Goal: Task Accomplishment & Management: Complete application form

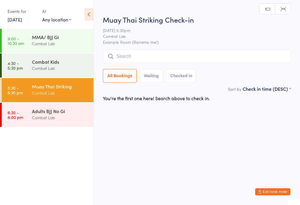
click at [131, 62] on input "search" at bounding box center [197, 56] width 188 height 13
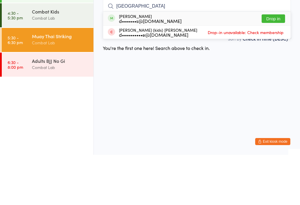
type input "[GEOGRAPHIC_DATA]"
click at [279, 65] on button "Drop in" at bounding box center [273, 69] width 23 height 9
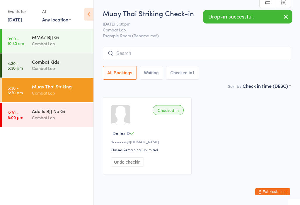
click at [75, 40] on div "MMA/ BJJ Gi" at bounding box center [60, 37] width 57 height 6
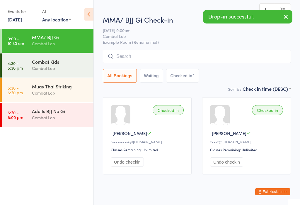
click at [63, 67] on div "Combat Lab" at bounding box center [60, 68] width 57 height 7
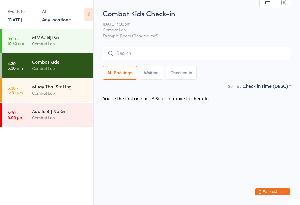
click at [209, 51] on input "search" at bounding box center [197, 53] width 188 height 13
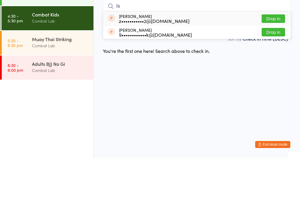
type input "I"
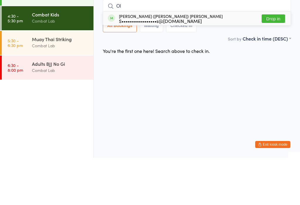
type input "O"
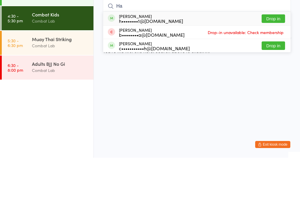
type input "H"
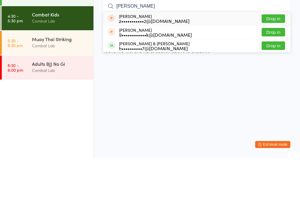
type input "[PERSON_NAME]"
click at [152, 86] on div "Khaleesi & isaac Richardson h••••••••••7@hotmail.com Drop in" at bounding box center [197, 92] width 188 height 13
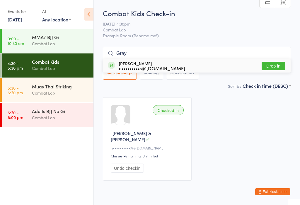
type input "Gray"
click at [276, 64] on button "Drop in" at bounding box center [273, 66] width 23 height 9
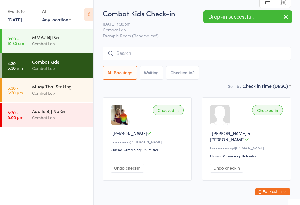
click at [130, 55] on input "search" at bounding box center [197, 53] width 188 height 13
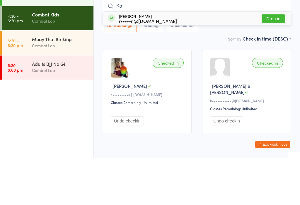
type input "Ko"
click at [269, 62] on button "Drop in" at bounding box center [273, 66] width 23 height 9
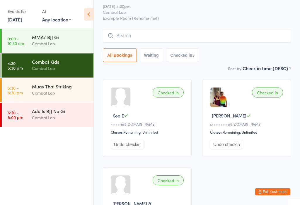
click at [190, 40] on input "search" at bounding box center [197, 35] width 188 height 13
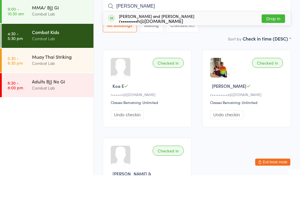
type input "Billy"
click at [156, 48] on div "r••••••••h@hotmail.com" at bounding box center [156, 50] width 75 height 5
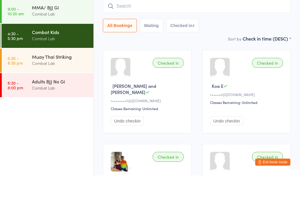
click at [221, 65] on div "Sort by Check in time (DESC) First name (ASC) First name (DESC) Last name (ASC)…" at bounding box center [197, 68] width 188 height 6
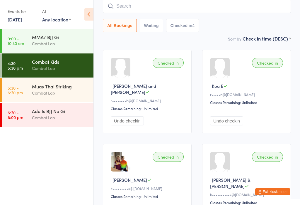
click at [275, 191] on button "Exit kiosk mode" at bounding box center [272, 191] width 35 height 7
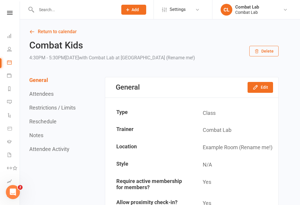
click at [123, 12] on button "Add" at bounding box center [133, 10] width 25 height 10
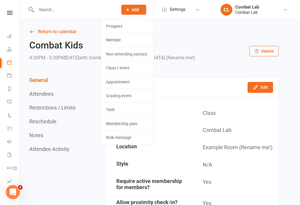
click at [109, 30] on link "Prospect" at bounding box center [127, 25] width 52 height 13
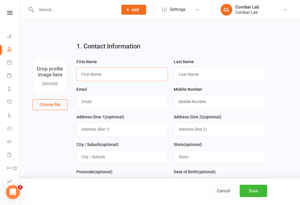
click at [111, 72] on input "text" at bounding box center [123, 73] width 92 height 13
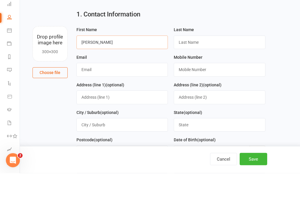
type input "[PERSON_NAME]"
click at [210, 67] on input "text" at bounding box center [220, 73] width 92 height 13
type input "[PERSON_NAME]"
click at [124, 95] on input "text" at bounding box center [123, 101] width 92 height 13
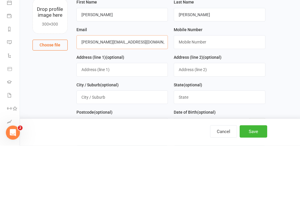
type input "[PERSON_NAME][EMAIL_ADDRESS][DOMAIN_NAME]"
click at [214, 95] on input "text" at bounding box center [220, 101] width 92 height 13
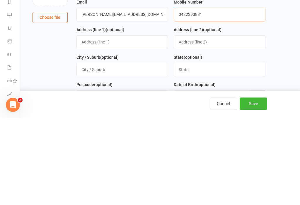
click at [228, 95] on input "0422393881" at bounding box center [220, 101] width 92 height 13
type input "0421458053"
click at [130, 122] on input "text" at bounding box center [123, 128] width 92 height 13
type input "227 [GEOGRAPHIC_DATA]"
click at [134, 150] on input "text" at bounding box center [123, 156] width 92 height 13
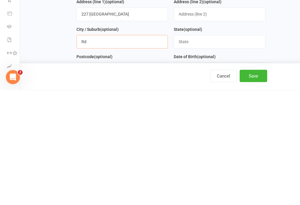
type input "R"
click at [147, 122] on input "227 [GEOGRAPHIC_DATA]" at bounding box center [123, 128] width 92 height 13
type input "[STREET_ADDRESS]"
click at [134, 150] on input "text" at bounding box center [123, 156] width 92 height 13
type input "Coolum"
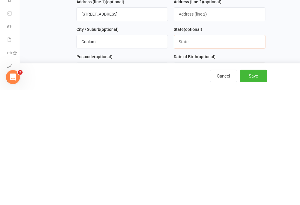
click at [215, 150] on input "text" at bounding box center [220, 156] width 92 height 13
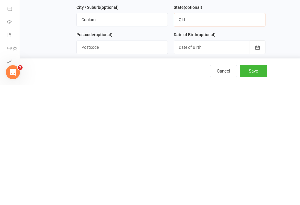
scroll to position [18, 0]
type input "Qld"
click at [126, 160] on input "text" at bounding box center [123, 166] width 92 height 13
type input "4573"
click at [231, 160] on div at bounding box center [220, 166] width 92 height 13
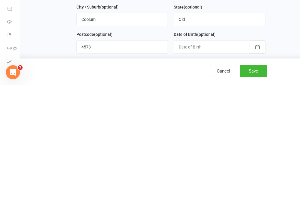
scroll to position [159, 0]
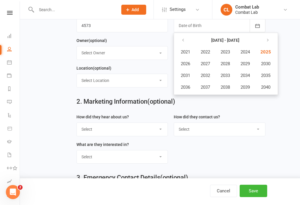
click at [279, 123] on main "1. Contact Information Drop profile image here 300×300 Choose file First Name […" at bounding box center [160, 33] width 264 height 311
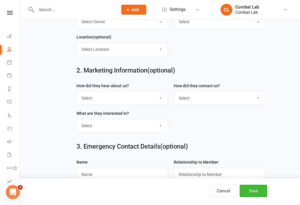
scroll to position [191, 0]
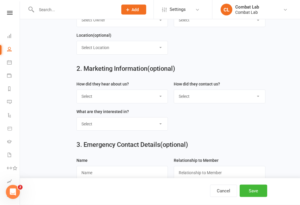
click at [161, 101] on select "Select Google Through A Friend Poster Magazine Walk by Letter Box Drop Facebook" at bounding box center [122, 96] width 91 height 13
select select "Through A Friend"
click at [256, 94] on select "Select Phone Email In-Facility" at bounding box center [219, 96] width 91 height 13
click at [262, 99] on select "Select Phone Email In-Facility" at bounding box center [219, 96] width 91 height 13
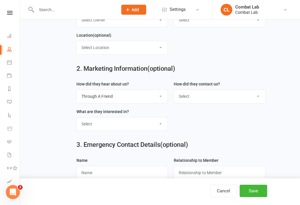
select select "Email"
click at [153, 126] on select "Select Classes Personal Training Weight Loss Body Building De-Stressing Diet/Fo…" at bounding box center [122, 123] width 91 height 13
select select "Classes"
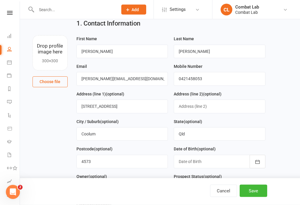
scroll to position [0, 0]
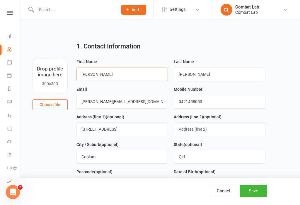
click at [122, 75] on input "[PERSON_NAME]" at bounding box center [123, 73] width 92 height 13
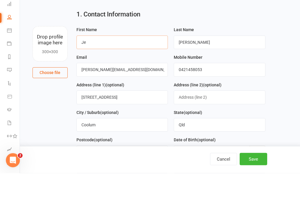
type input "J"
type input "[PERSON_NAME]"
click at [218, 67] on input "[PERSON_NAME]" at bounding box center [220, 73] width 92 height 13
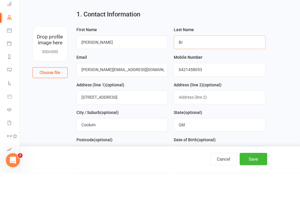
type input "B"
type input "[PERSON_NAME]"
click at [289, 61] on main "1. Contact Information Drop profile image here 300×300 Choose file First Name […" at bounding box center [160, 192] width 264 height 311
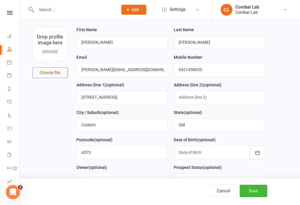
click at [289, 89] on main "1. Contact Information Drop profile image here 300×300 Choose file First Name […" at bounding box center [160, 160] width 264 height 311
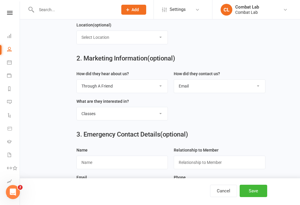
scroll to position [246, 0]
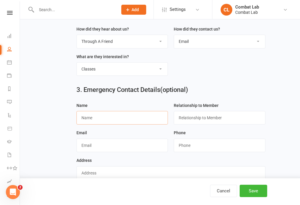
click at [111, 121] on input "text" at bounding box center [123, 117] width 92 height 13
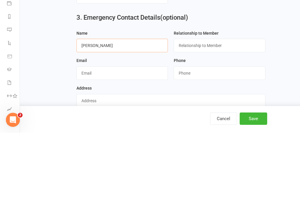
type input "[PERSON_NAME]"
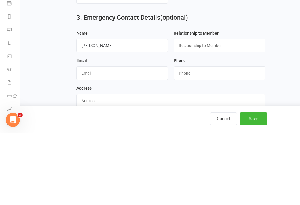
click at [219, 111] on input "text" at bounding box center [220, 117] width 92 height 13
type input "Mother"
click at [212, 138] on input "string" at bounding box center [220, 144] width 92 height 13
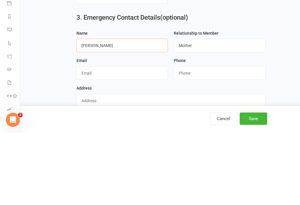
click at [142, 111] on input "[PERSON_NAME]" at bounding box center [123, 117] width 92 height 13
type input "[PERSON_NAME]"
click at [216, 138] on input "string" at bounding box center [220, 144] width 92 height 13
type input "4"
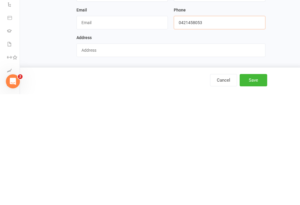
scroll to position [265, 0]
type input "0421458053"
click at [254, 184] on button "Save" at bounding box center [254, 190] width 28 height 12
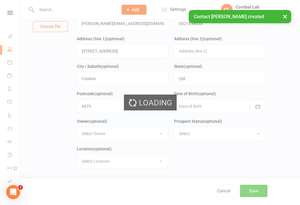
scroll to position [67, 0]
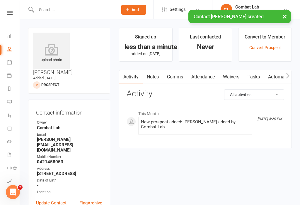
click at [52, 57] on div "upload photo" at bounding box center [51, 53] width 37 height 19
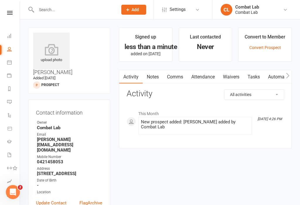
click at [52, 52] on icon at bounding box center [51, 50] width 37 height 12
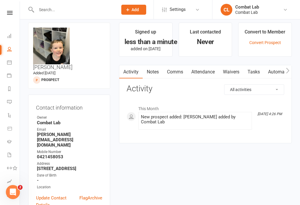
scroll to position [6, 0]
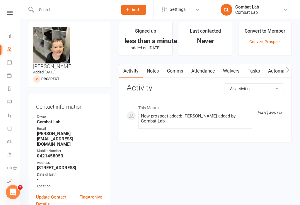
click at [237, 73] on link "Waivers" at bounding box center [231, 70] width 25 height 13
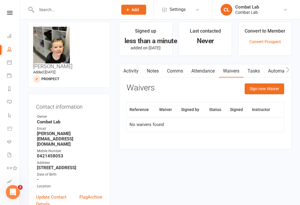
click at [270, 87] on button "Sign new Waiver" at bounding box center [265, 88] width 40 height 11
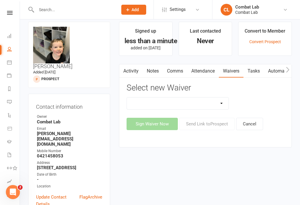
click at [216, 105] on select "Attendee Waiver and Consent Cancellation/suspension New Member Sign Up Payment …" at bounding box center [178, 103] width 102 height 12
select select "12515"
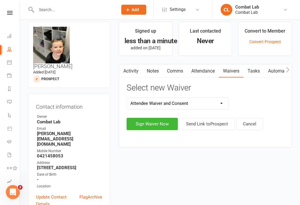
click at [164, 122] on button "Sign Waiver Now" at bounding box center [152, 124] width 51 height 12
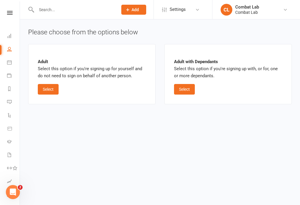
click at [188, 93] on button "Select" at bounding box center [184, 89] width 21 height 11
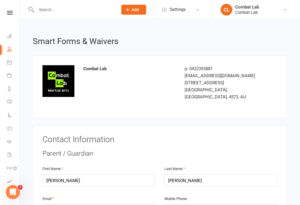
click at [89, 11] on input "text" at bounding box center [74, 10] width 79 height 8
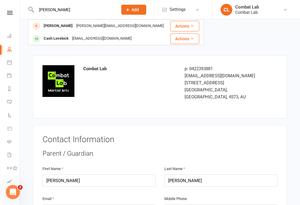
type input "[PERSON_NAME]"
click at [111, 26] on div "[PERSON_NAME][EMAIL_ADDRESS][DOMAIN_NAME]" at bounding box center [119, 26] width 91 height 9
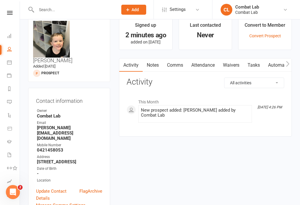
click at [238, 59] on link "Waivers" at bounding box center [231, 64] width 25 height 13
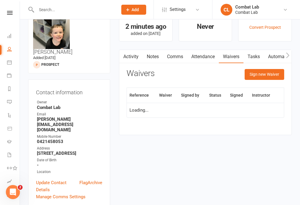
scroll to position [21, 0]
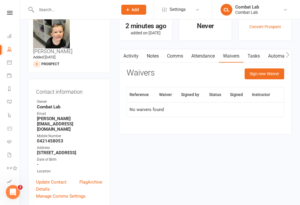
click at [275, 75] on button "Sign new Waiver" at bounding box center [265, 73] width 40 height 11
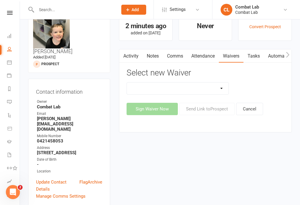
click at [225, 90] on select "Attendee Waiver and Consent Cancellation/suspension New Member Sign Up Payment …" at bounding box center [178, 88] width 102 height 12
select select "12515"
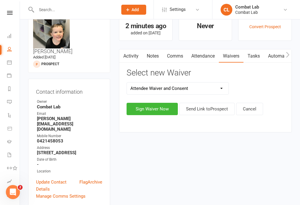
click at [167, 109] on button "Sign Waiver Now" at bounding box center [152, 109] width 51 height 12
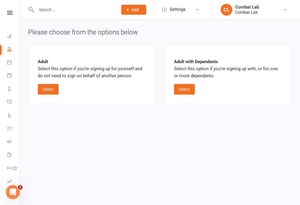
click at [183, 91] on button "Select" at bounding box center [184, 89] width 21 height 11
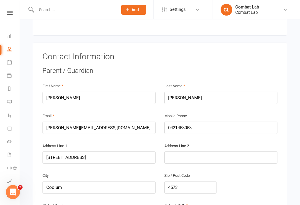
scroll to position [70, 0]
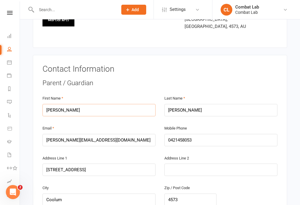
click at [94, 104] on input "[PERSON_NAME]" at bounding box center [99, 110] width 113 height 12
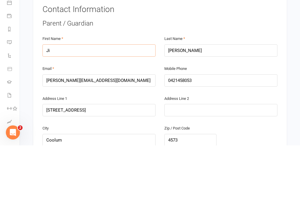
type input "J"
type input "[PERSON_NAME]"
click at [206, 104] on input "[PERSON_NAME]" at bounding box center [221, 110] width 113 height 12
type input "D"
type input "[PERSON_NAME]"
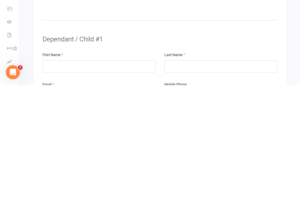
scroll to position [208, 0]
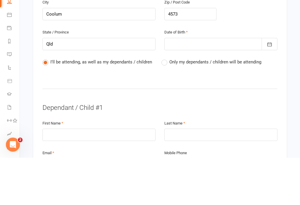
click at [174, 106] on span "Only my dependants / children will be attending" at bounding box center [216, 109] width 92 height 6
click at [165, 106] on input "Only my dependants / children will be attending" at bounding box center [164, 106] width 4 height 0
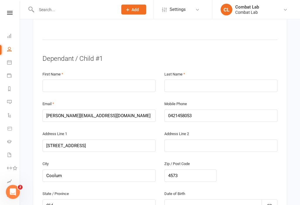
scroll to position [305, 0]
click at [123, 79] on input "text" at bounding box center [99, 85] width 113 height 12
type input "[PERSON_NAME]"
click at [203, 79] on input "text" at bounding box center [221, 85] width 113 height 12
type input "[PERSON_NAME]"
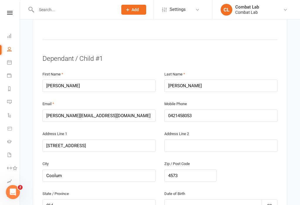
click at [75, 79] on input "[PERSON_NAME]" at bounding box center [99, 85] width 113 height 12
type input "M"
type input "[PERSON_NAME]"
click at [210, 79] on input "[PERSON_NAME]" at bounding box center [221, 85] width 113 height 12
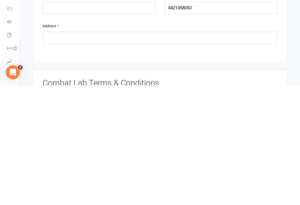
scroll to position [514, 0]
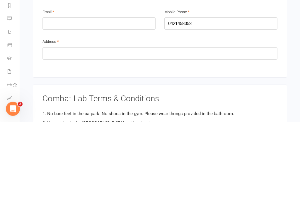
type input "[PERSON_NAME]"
click at [144, 131] on input "text" at bounding box center [160, 137] width 235 height 12
type input "[STREET_ADDRESS] Coolum"
click at [120, 101] on input "email" at bounding box center [99, 107] width 113 height 12
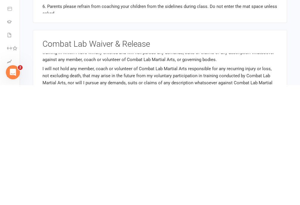
scroll to position [41, 0]
type input "[PERSON_NAME][EMAIL_ADDRESS][DOMAIN_NAME]"
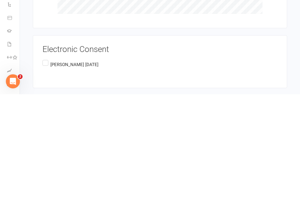
scroll to position [867, 0]
click at [49, 168] on label "[PERSON_NAME] [DATE]" at bounding box center [71, 173] width 56 height 11
click at [46, 168] on input "[PERSON_NAME] [DATE]" at bounding box center [45, 168] width 4 height 0
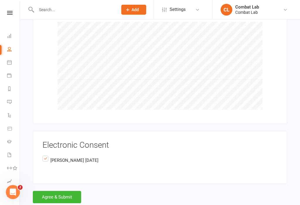
click at [63, 191] on button "Agree & Submit" at bounding box center [57, 197] width 48 height 12
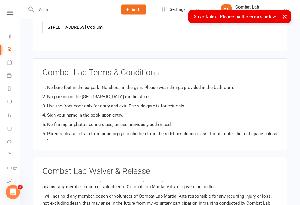
scroll to position [209, 0]
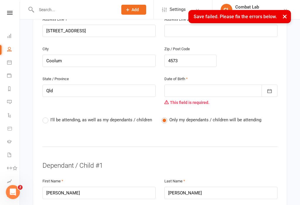
click at [232, 84] on div at bounding box center [221, 90] width 113 height 12
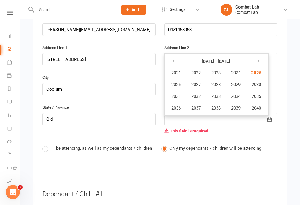
scroll to position [185, 0]
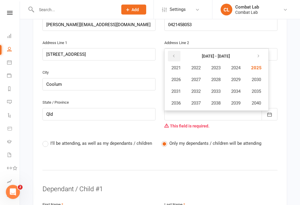
click at [174, 54] on icon "button" at bounding box center [174, 56] width 4 height 5
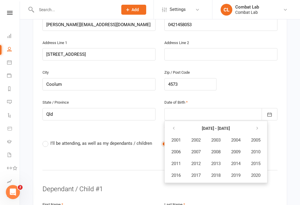
click at [269, 111] on icon "button" at bounding box center [270, 114] width 6 height 6
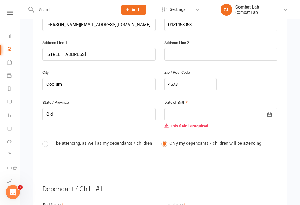
click at [202, 111] on div at bounding box center [221, 114] width 113 height 12
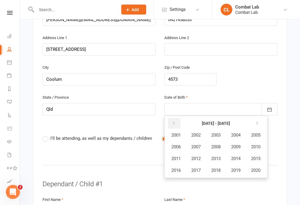
click at [173, 121] on icon "button" at bounding box center [174, 123] width 4 height 5
click at [220, 156] on span "1993" at bounding box center [215, 158] width 9 height 5
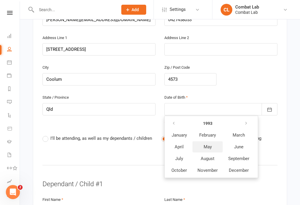
click at [210, 144] on span "May" at bounding box center [208, 146] width 8 height 5
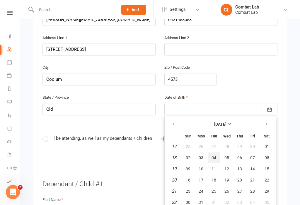
click at [213, 155] on span "04" at bounding box center [214, 157] width 5 height 5
type input "[DATE]"
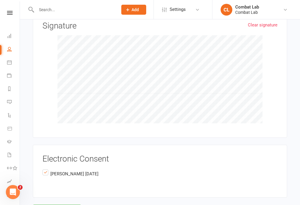
scroll to position [892, 0]
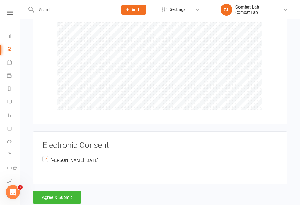
click at [63, 191] on button "Agree & Submit" at bounding box center [57, 197] width 48 height 12
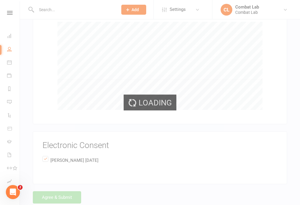
scroll to position [881, 0]
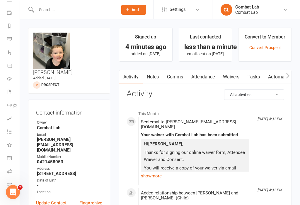
scroll to position [62, 0]
click at [8, 183] on icon at bounding box center [9, 184] width 5 height 5
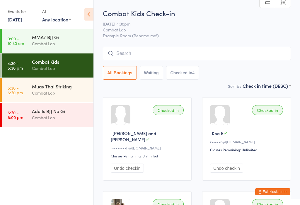
click at [141, 52] on input "search" at bounding box center [197, 53] width 188 height 13
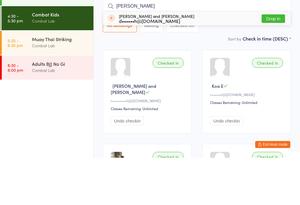
type input "Lennox"
click at [125, 66] on div "d••••••h@gmail.com" at bounding box center [156, 68] width 75 height 5
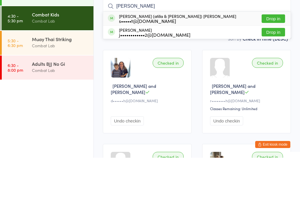
type input "norbert"
click at [272, 62] on button "Drop in" at bounding box center [273, 66] width 23 height 9
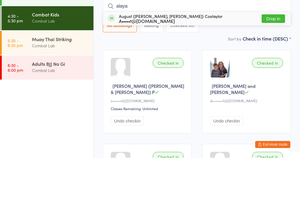
type input "alaya"
click at [270, 62] on button "Drop in" at bounding box center [273, 66] width 23 height 9
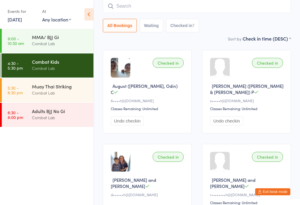
click at [75, 82] on div "Muay Thai Striking Combat Lab" at bounding box center [63, 89] width 62 height 23
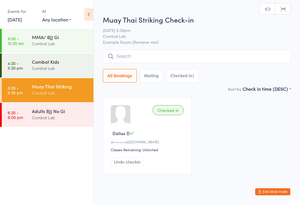
click at [199, 56] on input "search" at bounding box center [197, 56] width 188 height 13
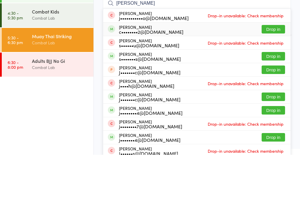
type input "Josh"
click at [177, 73] on div "Josh Schuck c••••••••2@bigpond.com Drop in" at bounding box center [197, 79] width 188 height 13
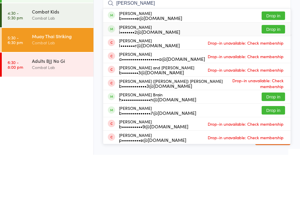
type input "brad"
click at [119, 79] on div "i•••••••2@hotmail.com" at bounding box center [149, 81] width 61 height 5
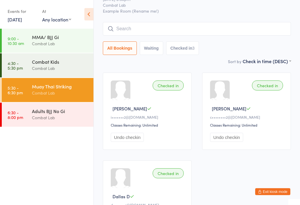
scroll to position [24, 0]
click at [159, 87] on div "Checked in" at bounding box center [168, 86] width 31 height 10
click at [164, 88] on div "Checked in" at bounding box center [168, 86] width 31 height 10
click at [138, 27] on input "search" at bounding box center [197, 28] width 188 height 13
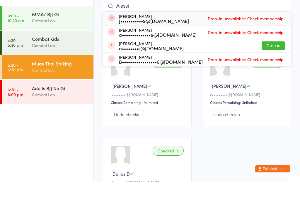
type input "Alessi"
click at [232, 37] on span "Drop-in unavailable: Check membership" at bounding box center [245, 41] width 79 height 9
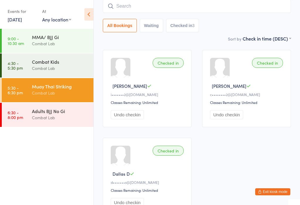
click at [213, 6] on input "search" at bounding box center [197, 5] width 188 height 13
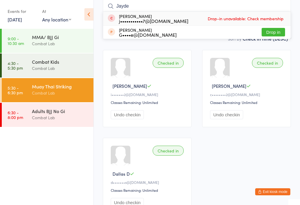
type input "Jayde"
click at [279, 28] on button "Drop in" at bounding box center [273, 32] width 23 height 9
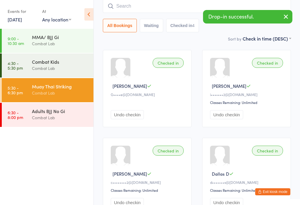
click at [200, 41] on div "Sort by Check in time (DESC) First name (ASC) First name (DESC) Last name (ASC)…" at bounding box center [197, 38] width 188 height 6
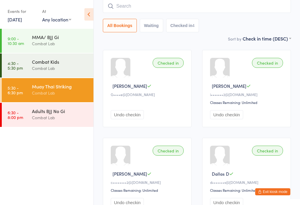
click at [138, 13] on input "search" at bounding box center [197, 5] width 188 height 13
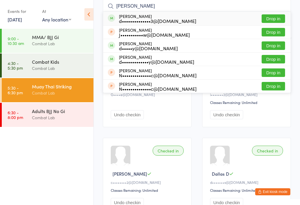
type input "Dane"
click at [165, 22] on div "d••••••••••••••3@hotmail.com" at bounding box center [157, 20] width 77 height 5
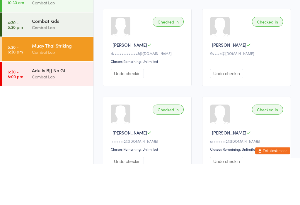
scroll to position [7, 0]
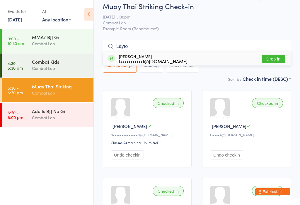
type input "Layto"
click at [275, 59] on button "Drop in" at bounding box center [273, 59] width 23 height 9
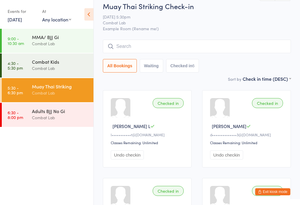
click at [236, 38] on div "Muay Thai Striking Check-in 14 Aug 5:30pm Combat Lab Example Room (Rename me!) …" at bounding box center [197, 38] width 188 height 74
click at [194, 48] on input "search" at bounding box center [197, 46] width 188 height 13
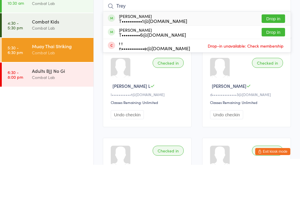
type input "Trey"
click at [279, 55] on button "Drop in" at bounding box center [273, 59] width 23 height 9
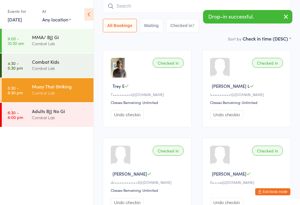
click at [73, 117] on div "Combat Lab" at bounding box center [60, 117] width 57 height 7
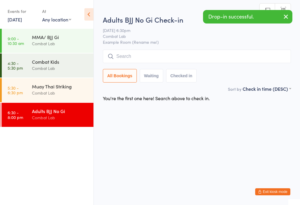
click at [164, 61] on input "search" at bounding box center [197, 56] width 188 height 13
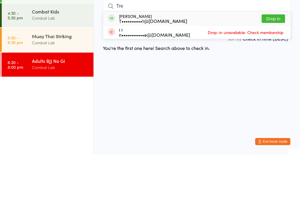
type input "Tre"
click at [185, 62] on div "Trey Ellis T••••••••••1@gmail.com Drop in" at bounding box center [197, 68] width 188 height 13
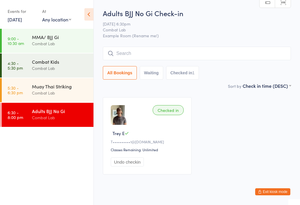
click at [72, 84] on div "Muay Thai Striking" at bounding box center [60, 86] width 57 height 6
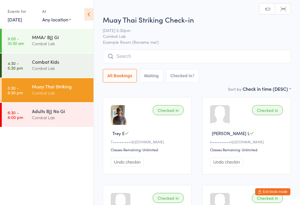
click at [191, 59] on input "search" at bounding box center [197, 56] width 188 height 13
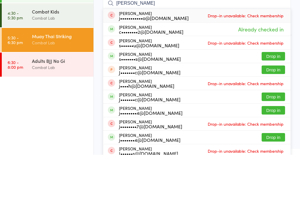
type input "Josh"
click at [277, 102] on button "Drop in" at bounding box center [273, 106] width 23 height 9
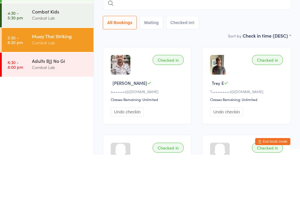
type input "u"
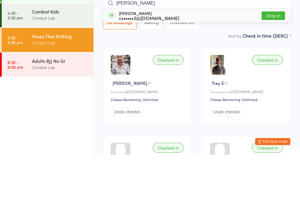
type input "curt"
click at [270, 62] on button "Drop in" at bounding box center [273, 66] width 23 height 9
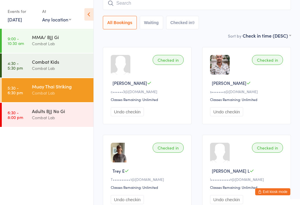
click at [207, 10] on input "search" at bounding box center [197, 2] width 188 height 13
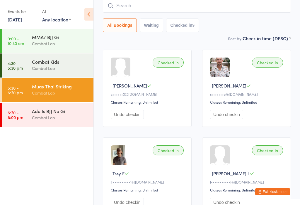
scroll to position [47, 0]
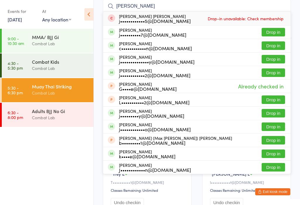
type input "Jackson"
click at [276, 31] on button "Drop in" at bounding box center [273, 32] width 23 height 9
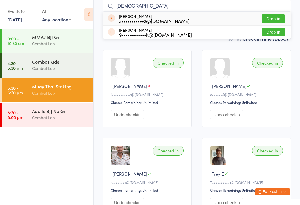
type input "isaa"
click at [277, 35] on button "Drop in" at bounding box center [273, 32] width 23 height 9
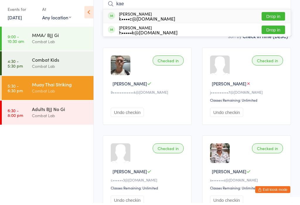
type input "kae"
click at [278, 16] on button "Drop in" at bounding box center [273, 18] width 23 height 9
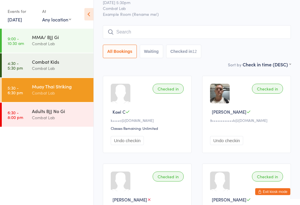
scroll to position [20, 0]
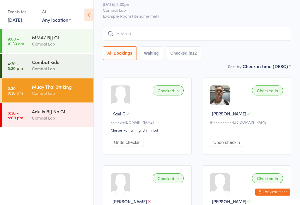
click at [243, 31] on input "search" at bounding box center [197, 33] width 188 height 13
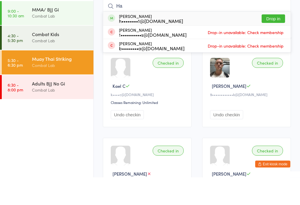
type input "Ha"
click at [275, 42] on button "Drop in" at bounding box center [273, 46] width 23 height 9
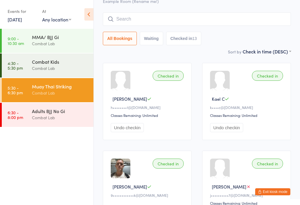
scroll to position [33, 0]
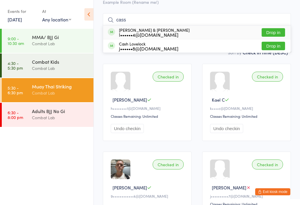
type input "cass"
click at [277, 32] on button "Drop in" at bounding box center [273, 32] width 23 height 9
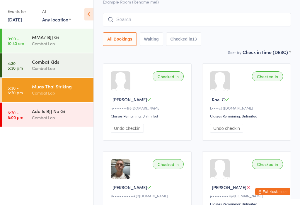
scroll to position [34, 0]
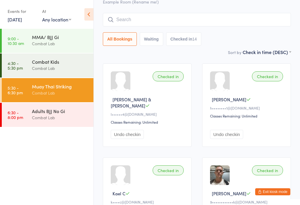
click at [197, 17] on input "search" at bounding box center [197, 19] width 188 height 13
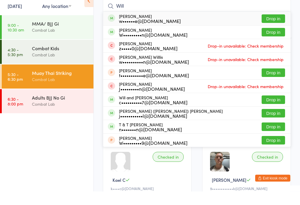
type input "Will"
click at [277, 28] on button "Drop in" at bounding box center [273, 32] width 23 height 9
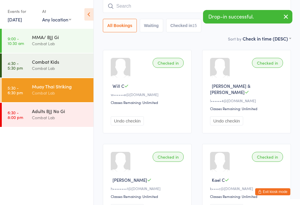
click at [133, 5] on input "search" at bounding box center [197, 5] width 188 height 13
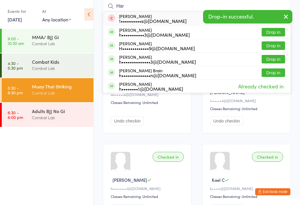
type input "Har"
click at [279, 60] on button "Drop in" at bounding box center [273, 59] width 23 height 9
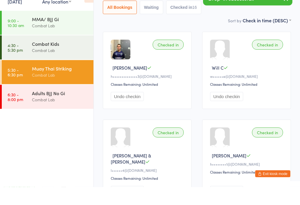
scroll to position [7, 0]
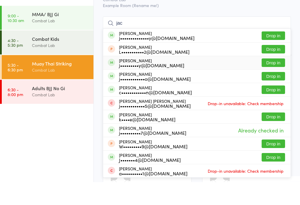
type input "jac"
click at [172, 79] on div "Jacob Ivanfy j•••••••••y@gmail.com Drop in" at bounding box center [197, 85] width 188 height 13
